Goal: Information Seeking & Learning: Learn about a topic

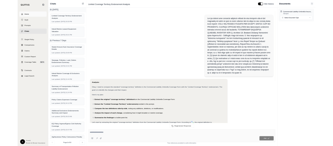
scroll to position [403, 0]
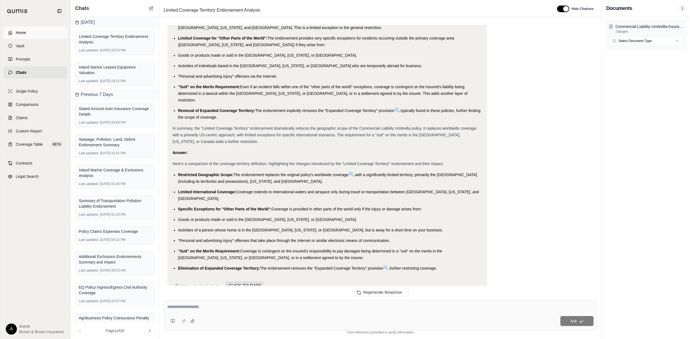
click at [29, 35] on link "Home" at bounding box center [36, 33] width 64 height 12
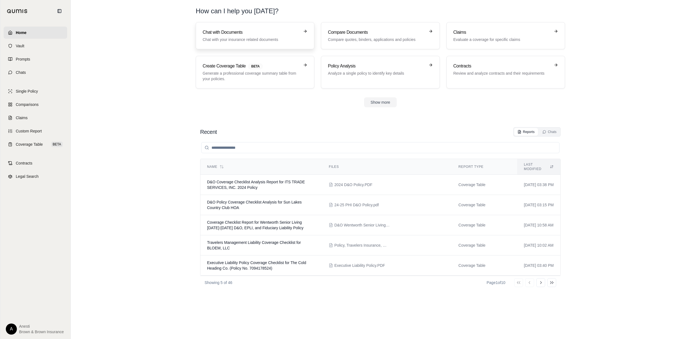
click at [299, 31] on h3 "Chat with Documents" at bounding box center [251, 32] width 97 height 7
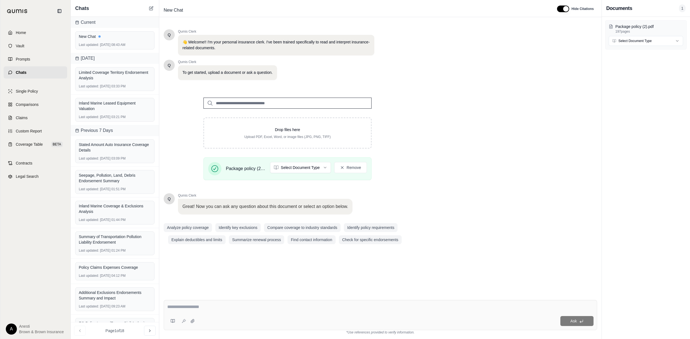
click at [196, 305] on textarea at bounding box center [380, 307] width 426 height 7
paste textarea "**********"
type textarea "**********"
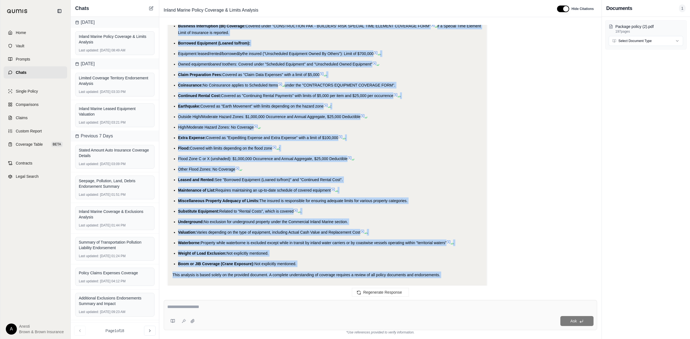
scroll to position [1510, 0]
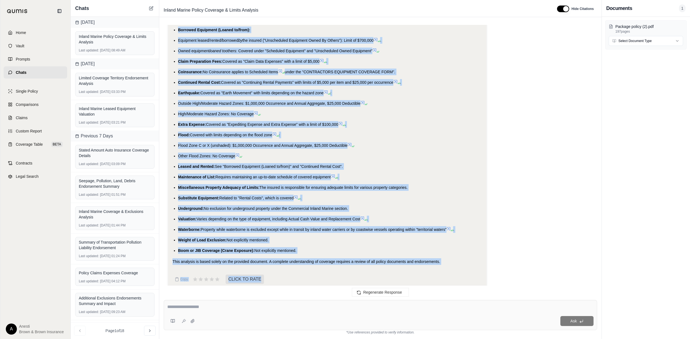
drag, startPoint x: 178, startPoint y: 56, endPoint x: 301, endPoint y: 233, distance: 216.0
click at [301, 233] on ul "Barge: Covered if less than 26 feet in length and used exclusively in direct su…" at bounding box center [328, 120] width 310 height 265
copy ul "Barge: Covered if less than 26 feet in length and used exclusively in direct su…"
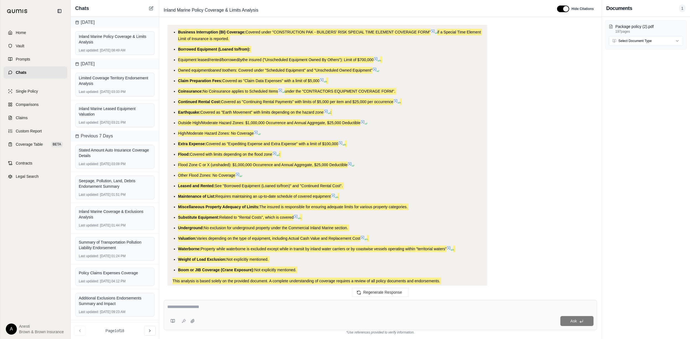
scroll to position [1473, 0]
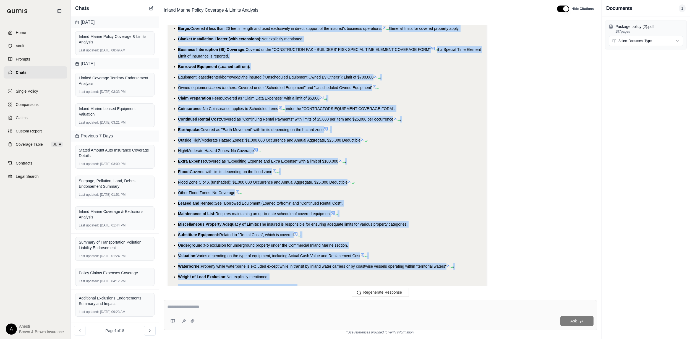
click at [325, 90] on ul "Barge: Covered if less than 26 feet in length and used exclusively in direct su…" at bounding box center [328, 157] width 310 height 265
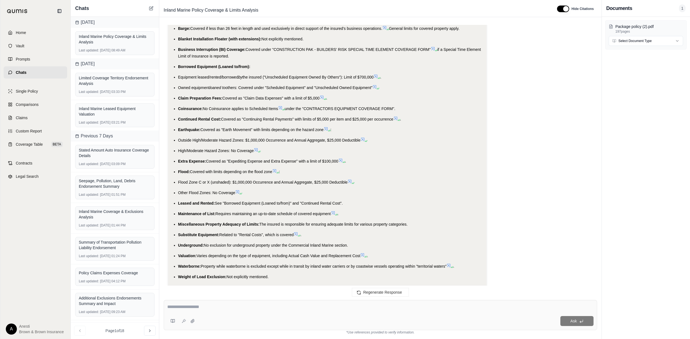
scroll to position [1510, 0]
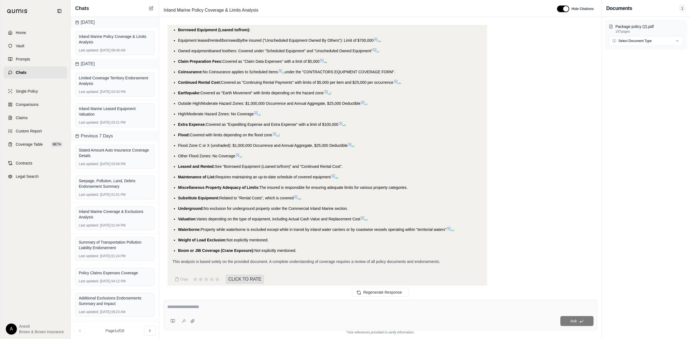
click at [323, 59] on icon at bounding box center [321, 60] width 3 height 3
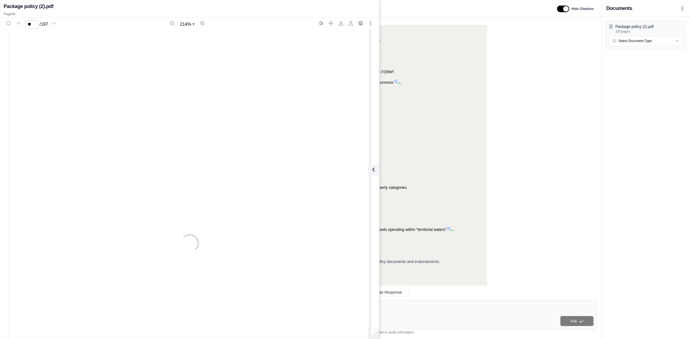
type input "**"
click at [373, 171] on icon at bounding box center [372, 169] width 7 height 7
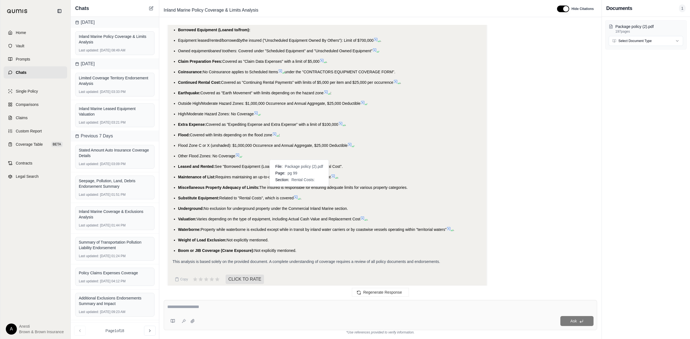
click at [298, 195] on icon at bounding box center [295, 196] width 3 height 3
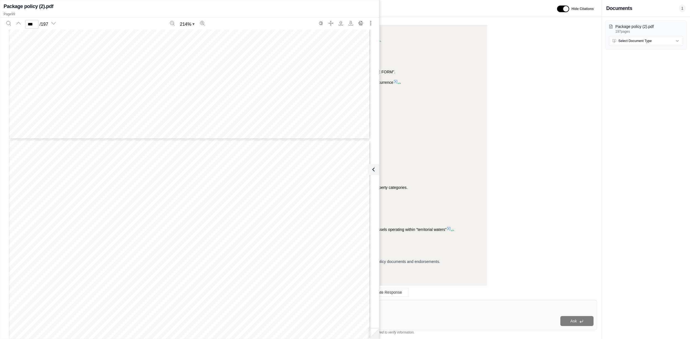
scroll to position [46305, 0]
type input "**"
click at [375, 174] on button at bounding box center [372, 169] width 11 height 11
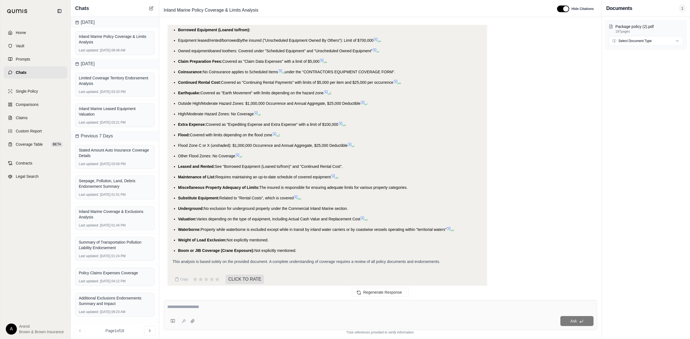
click at [365, 216] on icon at bounding box center [362, 218] width 4 height 4
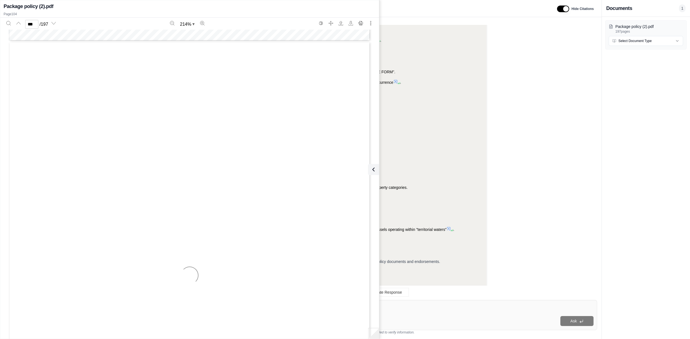
scroll to position [48242, 0]
type input "***"
click at [377, 170] on button at bounding box center [372, 169] width 11 height 11
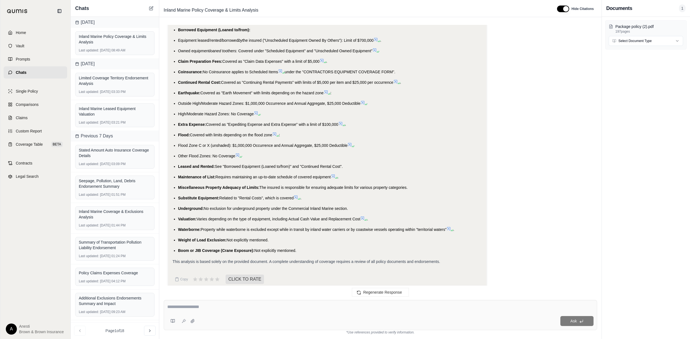
scroll to position [1473, 0]
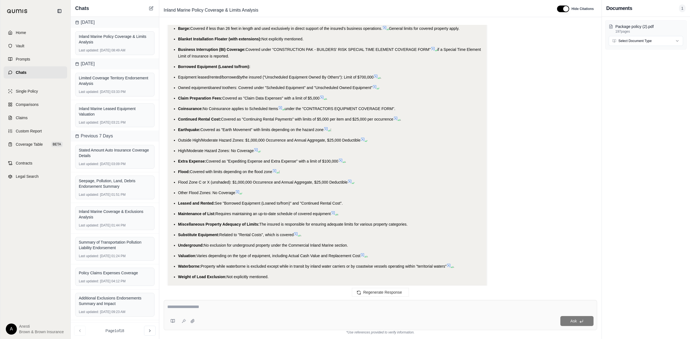
click at [378, 74] on icon at bounding box center [376, 76] width 4 height 4
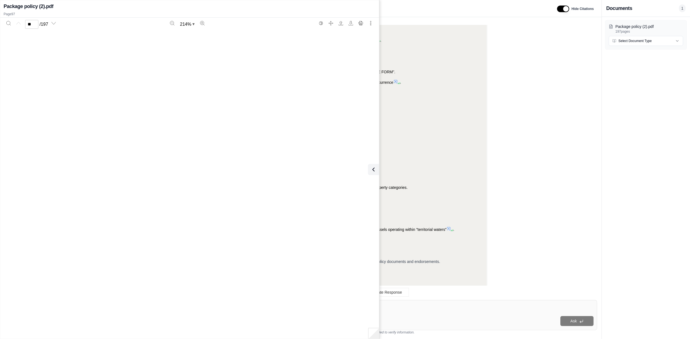
type input "**"
click at [373, 172] on icon at bounding box center [372, 169] width 7 height 7
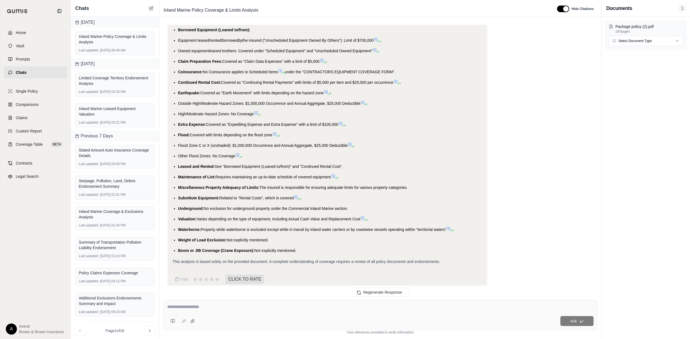
click at [281, 69] on icon at bounding box center [280, 71] width 4 height 4
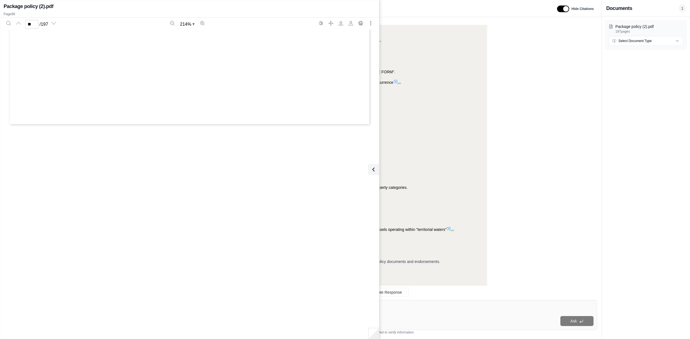
type input "**"
click at [374, 169] on icon at bounding box center [372, 169] width 7 height 7
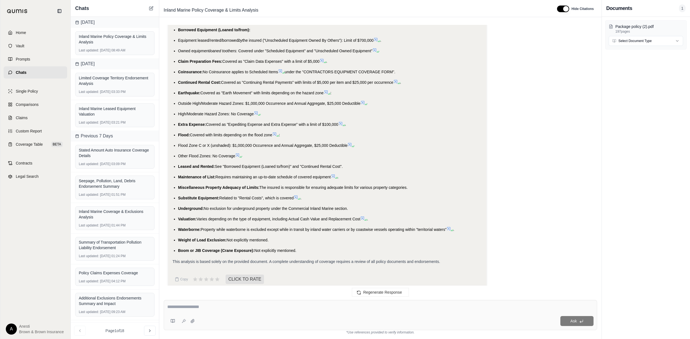
click at [258, 304] on textarea at bounding box center [380, 307] width 426 height 7
type textarea "**********"
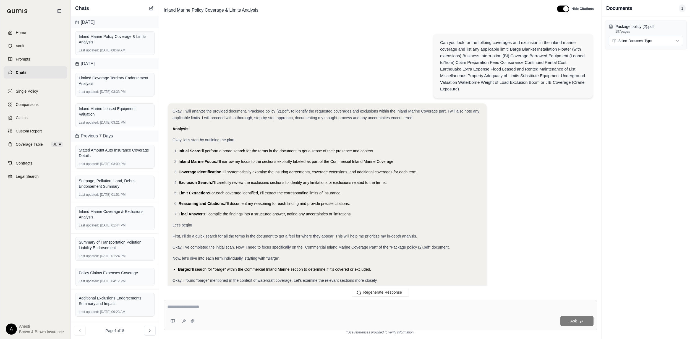
scroll to position [1762, 0]
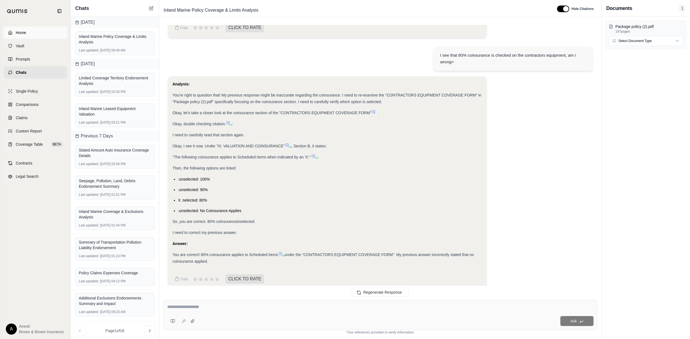
click at [34, 30] on link "Home" at bounding box center [36, 33] width 64 height 12
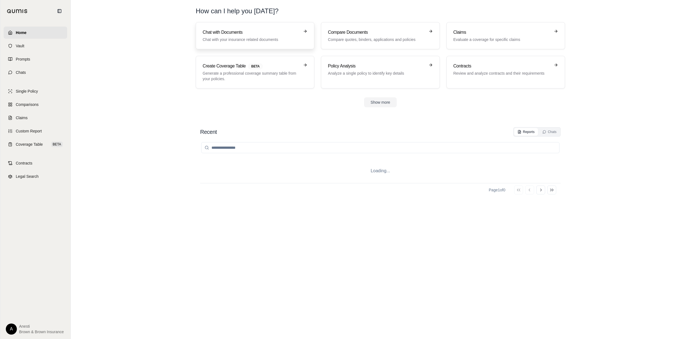
click at [226, 44] on link "Chat with Documents Chat with your insurance related documents" at bounding box center [255, 35] width 119 height 27
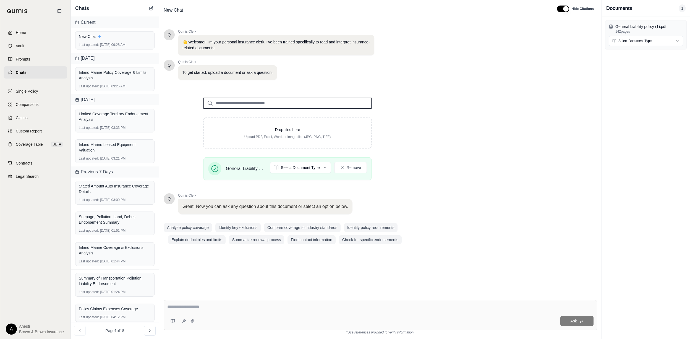
click at [270, 306] on textarea at bounding box center [380, 307] width 426 height 7
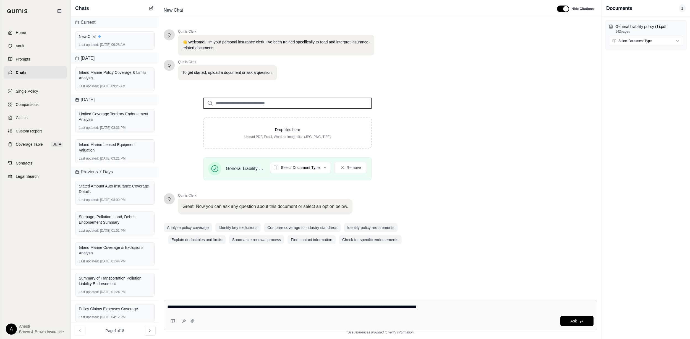
type textarea "**********"
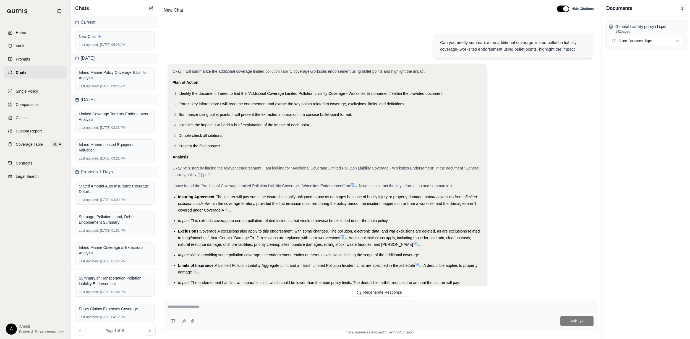
scroll to position [222, 0]
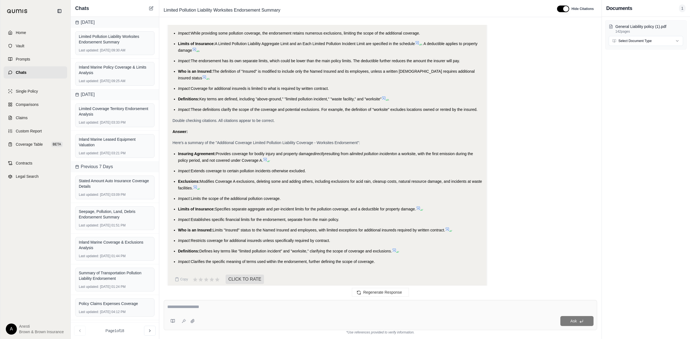
drag, startPoint x: 176, startPoint y: 145, endPoint x: 383, endPoint y: 255, distance: 234.2
click at [383, 255] on ul "Insuring Agreement: Provides coverage for bodily injury and property damage dir…" at bounding box center [328, 207] width 310 height 114
copy ul "Insuring Agreement: Provides coverage for bodily injury and property damage dir…"
click at [217, 307] on textarea at bounding box center [380, 307] width 426 height 7
type textarea "**********"
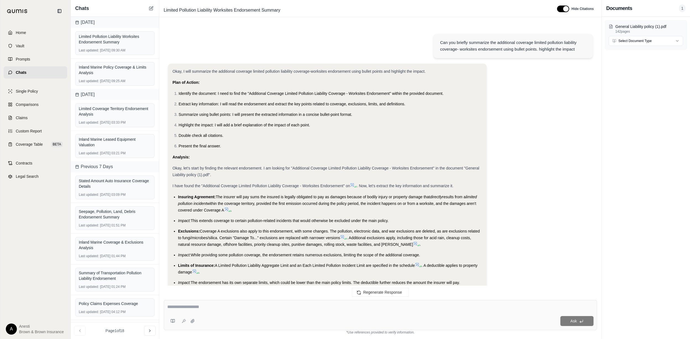
scroll to position [765, 0]
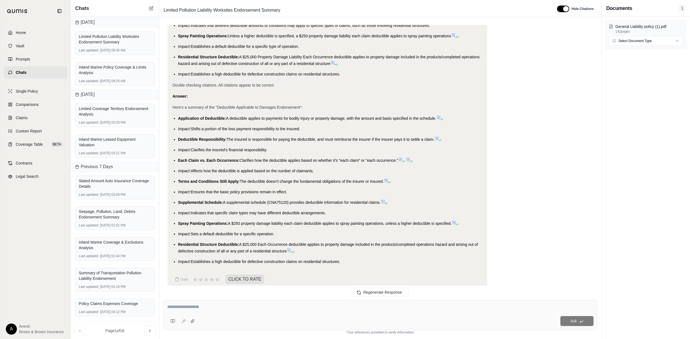
click at [178, 108] on div "Okay, I will summarize the "Deductible Applicable to Damages Endorsement" using…" at bounding box center [328, 23] width 310 height 483
drag, startPoint x: 178, startPoint y: 109, endPoint x: 342, endPoint y: 255, distance: 219.2
click at [342, 255] on ul "Application of Deductible: A deductible applies to payments for bodily injury o…" at bounding box center [328, 190] width 310 height 150
copy ul "Application of Deductible: A deductible applies to payments for bodily injury o…"
click at [180, 303] on div "Ask" at bounding box center [381, 315] width 434 height 30
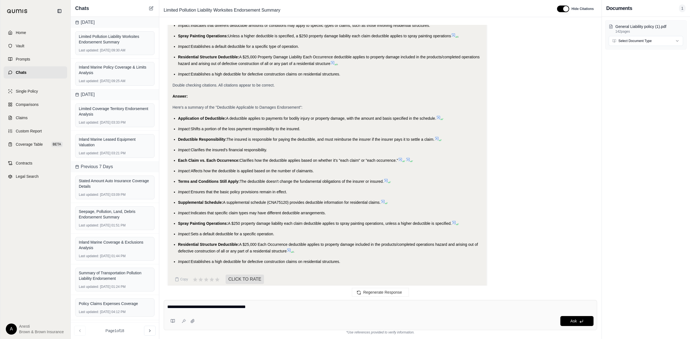
type textarea "**********"
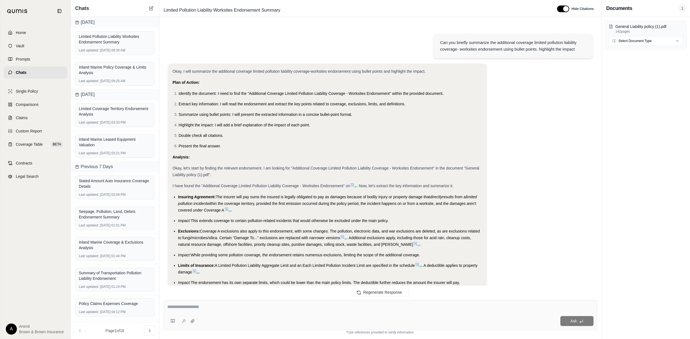
scroll to position [1300, 0]
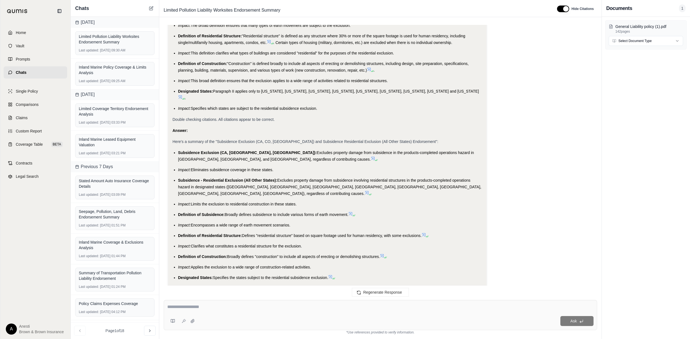
drag, startPoint x: 177, startPoint y: 125, endPoint x: 317, endPoint y: 254, distance: 190.8
click at [317, 254] on ul "Subsidence Exclusion ([GEOGRAPHIC_DATA], [GEOGRAPHIC_DATA], [GEOGRAPHIC_DATA]):…" at bounding box center [328, 220] width 310 height 142
copy ul "Subsidence Exclusion ([GEOGRAPHIC_DATA], [GEOGRAPHIC_DATA], [GEOGRAPHIC_DATA]):…"
click at [188, 309] on textarea at bounding box center [380, 307] width 426 height 7
type textarea "**********"
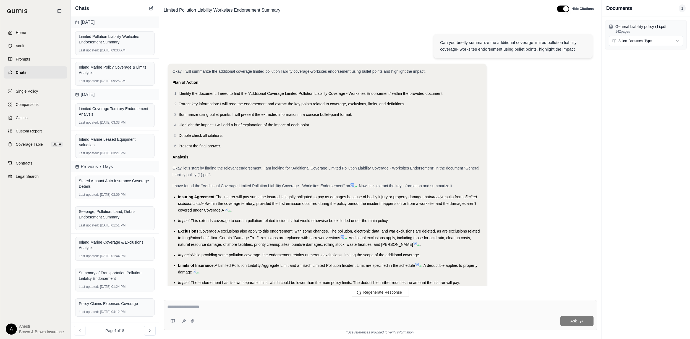
scroll to position [1704, 0]
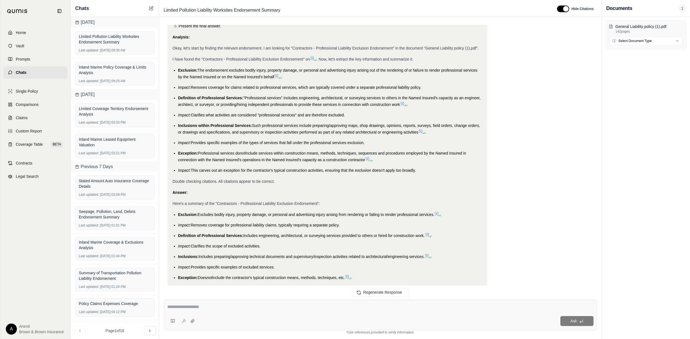
drag, startPoint x: 179, startPoint y: 180, endPoint x: 297, endPoint y: 252, distance: 137.8
click at [297, 252] on ul "Exclusion: Excludes bodily injury, property damage, or personal and advertising…" at bounding box center [328, 251] width 310 height 80
click at [48, 33] on link "Home" at bounding box center [36, 33] width 64 height 12
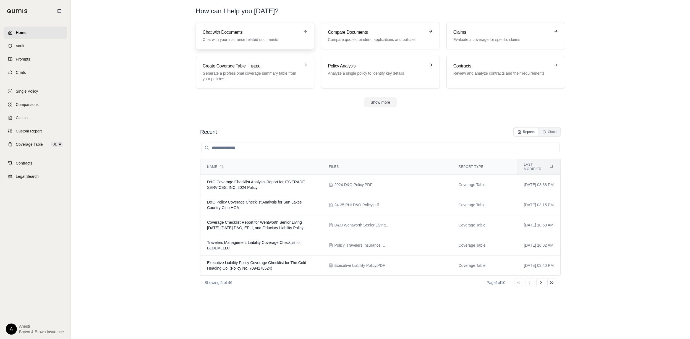
click at [272, 25] on link "Chat with Documents Chat with your insurance related documents" at bounding box center [255, 35] width 119 height 27
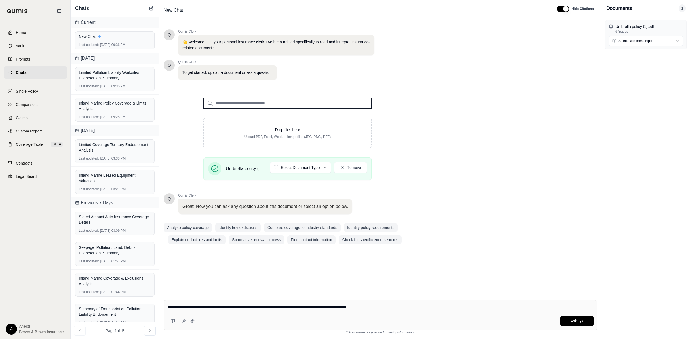
type textarea "**********"
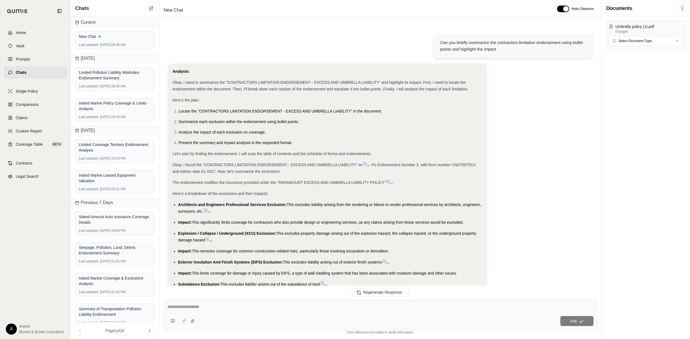
scroll to position [301, 0]
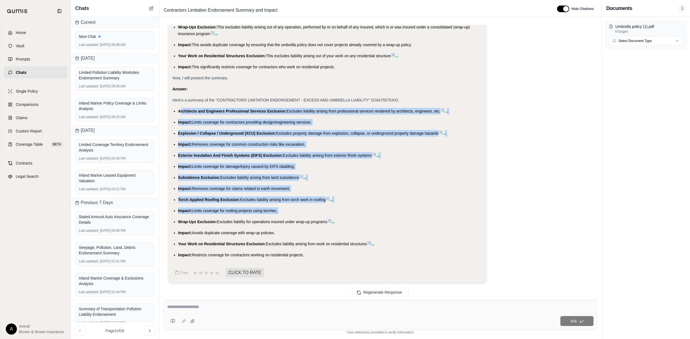
drag, startPoint x: 179, startPoint y: 110, endPoint x: 283, endPoint y: 212, distance: 145.1
click at [283, 212] on ul "Architects and Engineers Professional Services Exclusion: Excludes liability ar…" at bounding box center [328, 183] width 310 height 150
click at [181, 110] on span "Architects and Engineers Professional Services Exclusion:" at bounding box center [232, 111] width 109 height 4
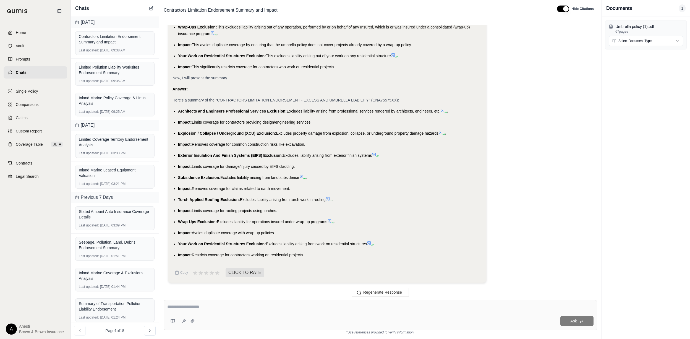
drag, startPoint x: 177, startPoint y: 109, endPoint x: 307, endPoint y: 260, distance: 199.8
click at [307, 260] on div "Analysis: Okay, I need to summarize the "CONTRACTORS LIMITATION ENDORSEMENT - E…" at bounding box center [328, 15] width 310 height 496
copy ul "Architects and Engineers Professional Services Exclusion: Excludes liability ar…"
